Goal: Information Seeking & Learning: Learn about a topic

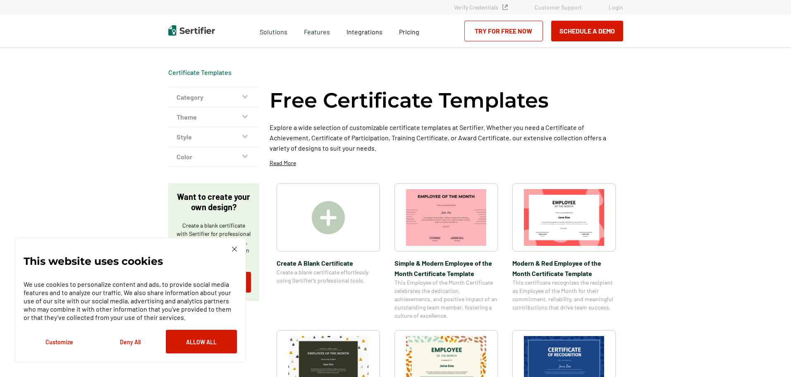
click at [246, 95] on icon "button" at bounding box center [244, 96] width 5 height 7
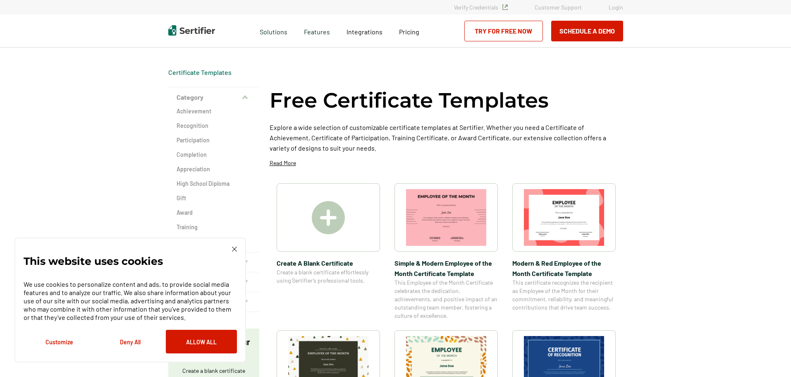
click at [232, 250] on img at bounding box center [234, 249] width 5 height 5
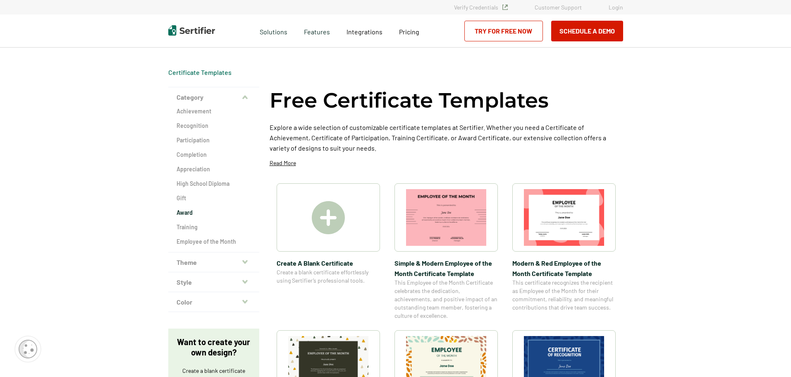
click at [192, 210] on h2 "Award" at bounding box center [214, 212] width 74 height 8
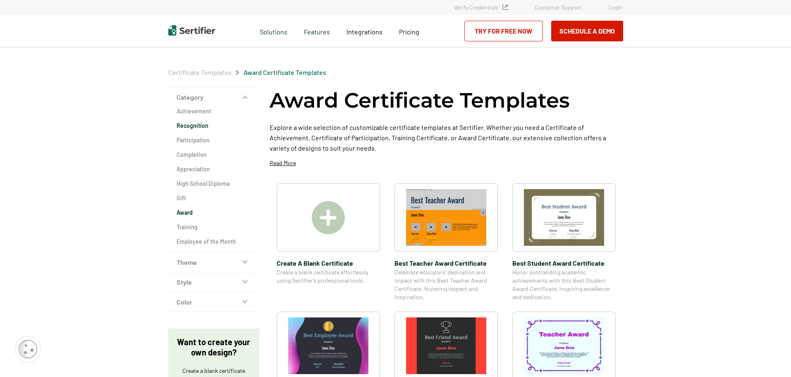
click at [199, 124] on h2 "Recognition" at bounding box center [214, 126] width 74 height 8
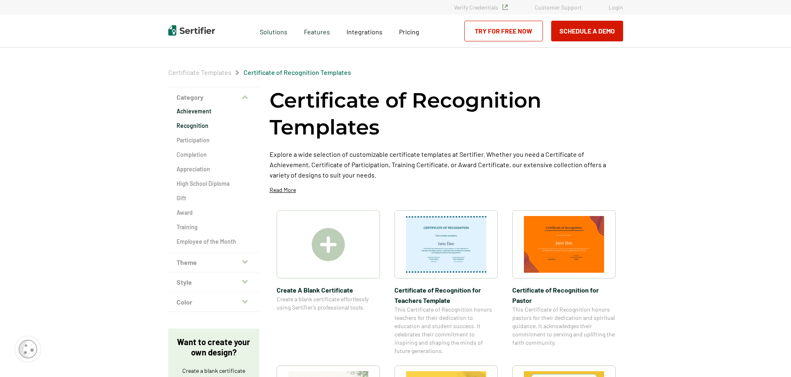
click at [200, 113] on h2 "Achievement" at bounding box center [214, 111] width 74 height 8
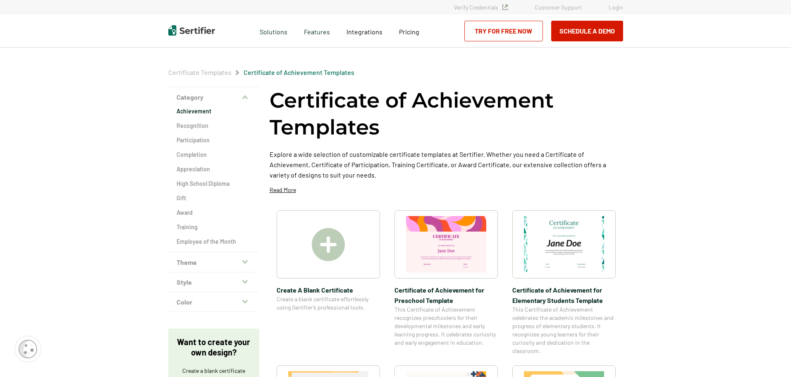
click at [242, 262] on button "Theme" at bounding box center [213, 262] width 91 height 20
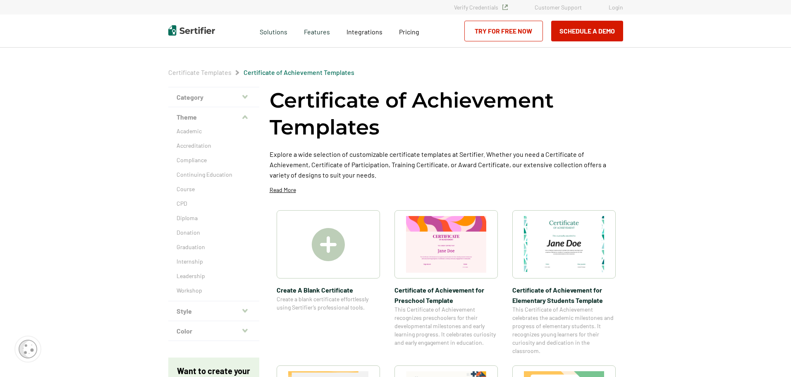
click at [235, 315] on button "Style" at bounding box center [213, 311] width 91 height 20
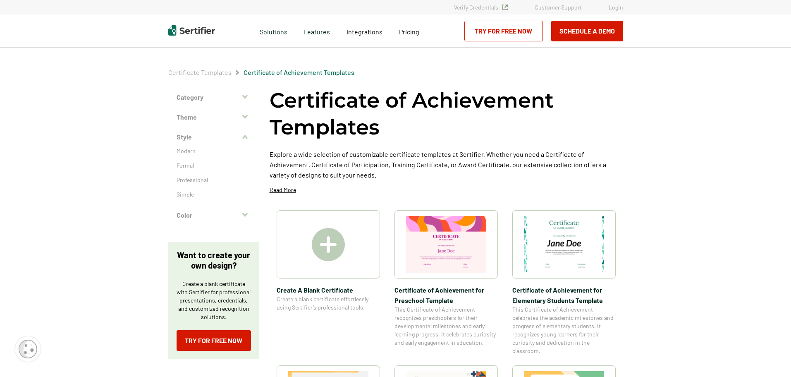
click at [214, 156] on div "Modern Formal Professional Simple" at bounding box center [213, 176] width 91 height 58
click at [188, 151] on p "Modern" at bounding box center [214, 151] width 74 height 8
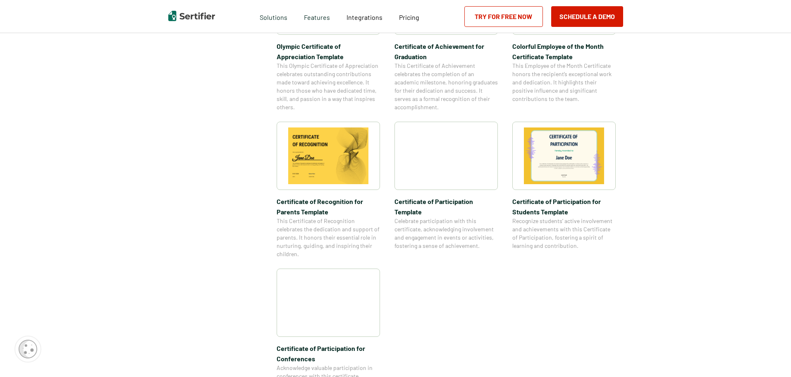
scroll to position [546, 0]
